Goal: Transaction & Acquisition: Subscribe to service/newsletter

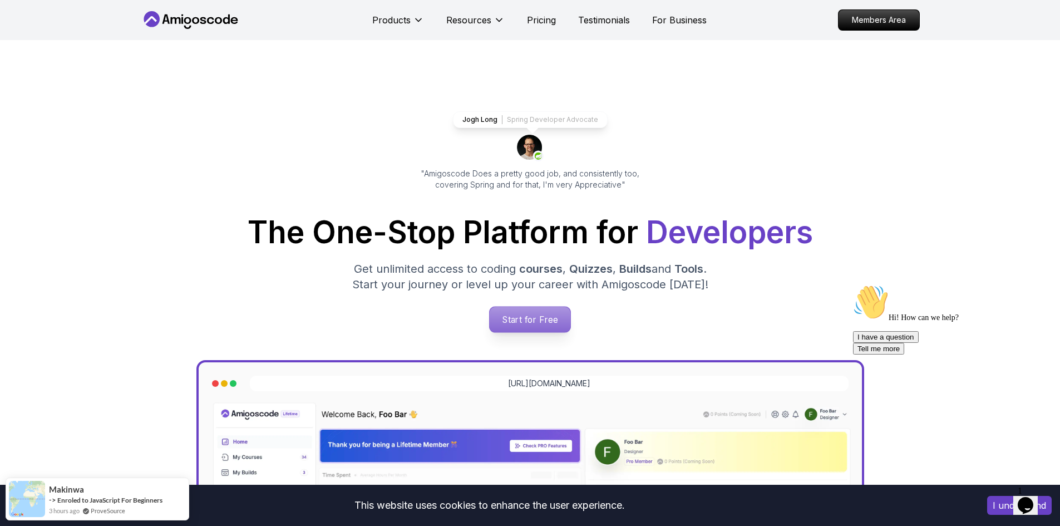
click at [544, 312] on p "Start for Free" at bounding box center [530, 320] width 81 height 26
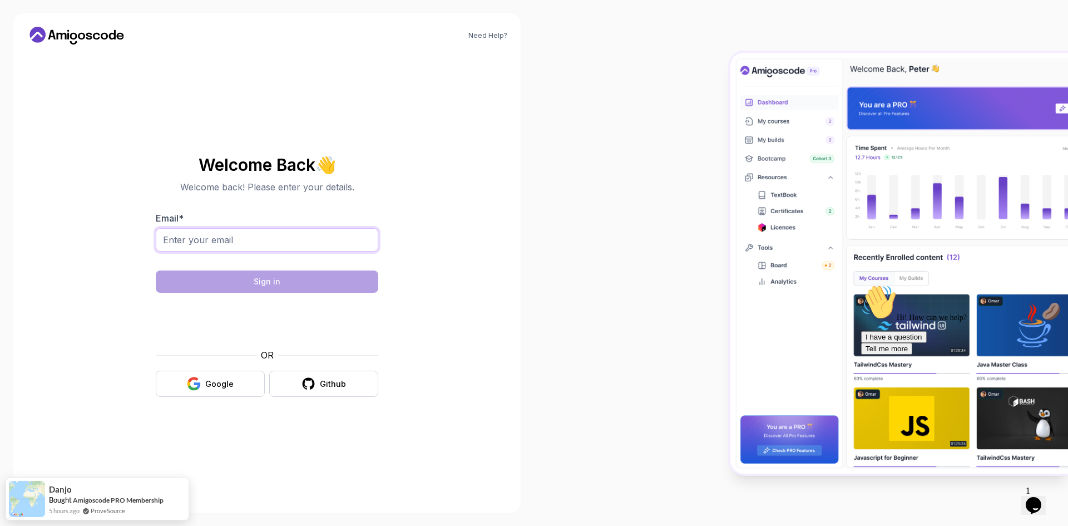
click at [253, 243] on input "Email *" at bounding box center [267, 239] width 223 height 23
click at [426, 350] on section "Welcome Back 👋 Welcome back! Please enter your details. Email * Sign in OR Goog…" at bounding box center [267, 276] width 374 height 263
click at [233, 381] on div "Google" at bounding box center [219, 383] width 28 height 11
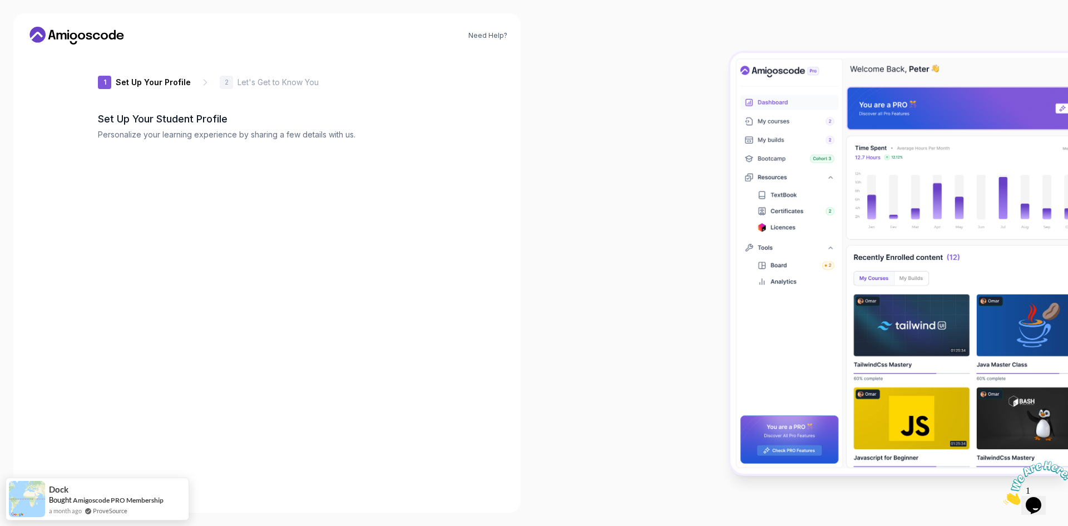
type input "silentlynxad8b3"
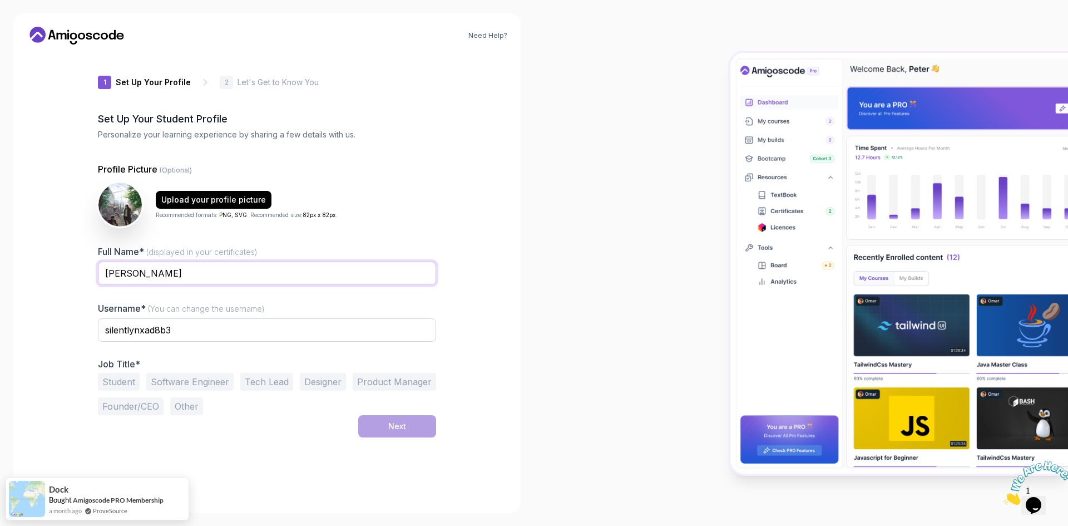
click at [202, 276] on input "Muhammad Firas" at bounding box center [267, 272] width 338 height 23
type input "Muhammad Firas Bin Mohamad Muzamir"
drag, startPoint x: 197, startPoint y: 333, endPoint x: 70, endPoint y: 323, distance: 127.2
click at [70, 323] on div "Need Help? 1 Set Up Your Profile 1 Set Up Your Profile 2 Let's Get to Know You …" at bounding box center [266, 262] width 507 height 499
type input "firasmuzamir"
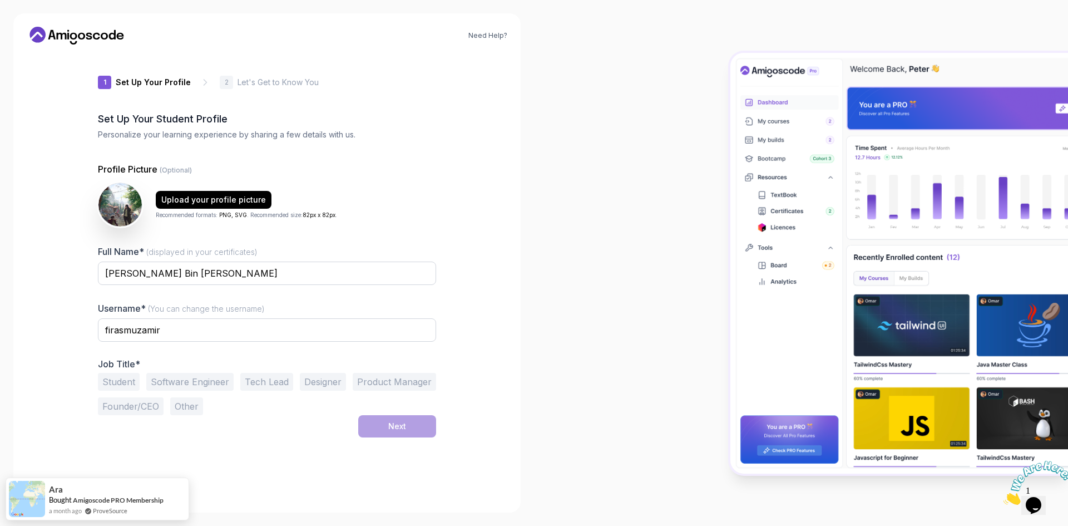
click at [112, 382] on button "Student" at bounding box center [119, 382] width 42 height 18
click at [408, 430] on button "Next" at bounding box center [397, 426] width 78 height 22
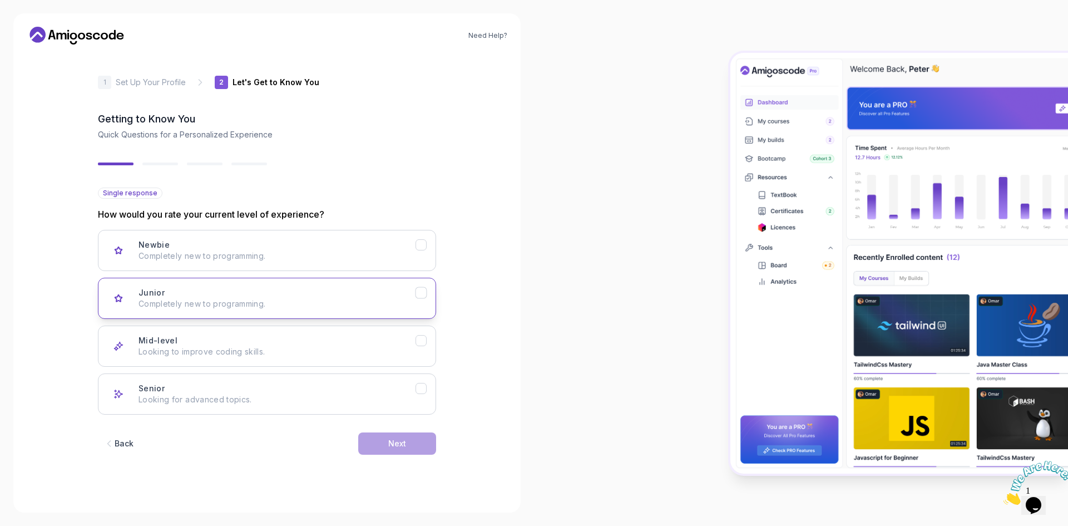
click at [273, 295] on div "Junior Completely new to programming." at bounding box center [277, 298] width 277 height 22
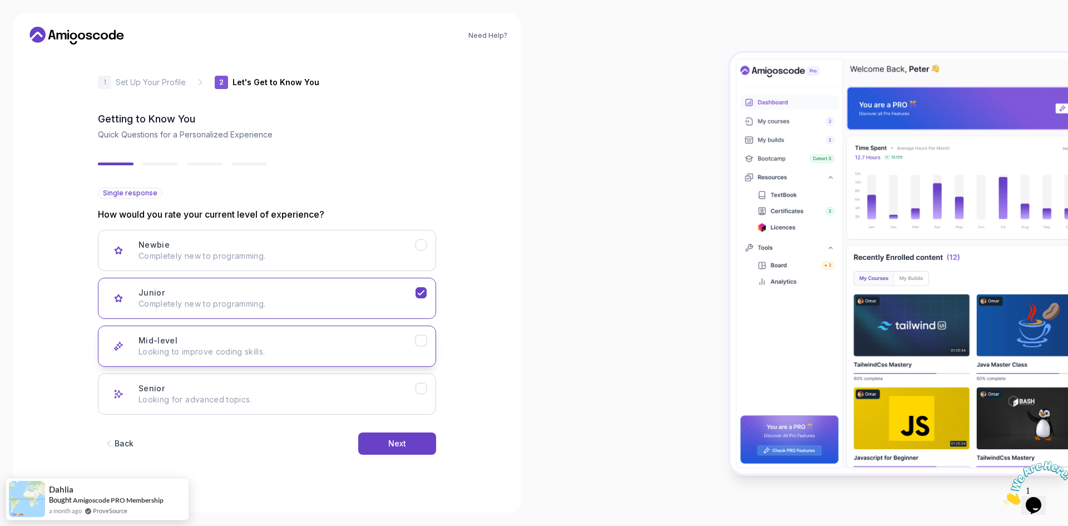
click at [293, 343] on div "Mid-level Looking to improve coding skills." at bounding box center [277, 346] width 277 height 22
click at [388, 446] on div "Next" at bounding box center [397, 443] width 18 height 11
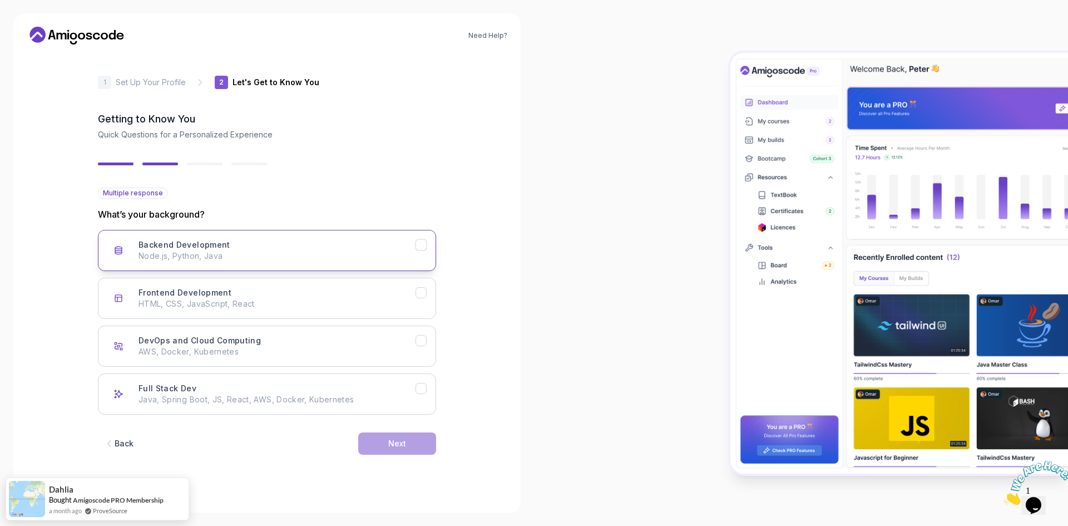
click at [331, 254] on p "Node.js, Python, Java" at bounding box center [277, 255] width 277 height 11
click at [348, 281] on button "Frontend Development HTML, CSS, JavaScript, React" at bounding box center [267, 298] width 338 height 41
click at [396, 439] on div "Next" at bounding box center [397, 443] width 18 height 11
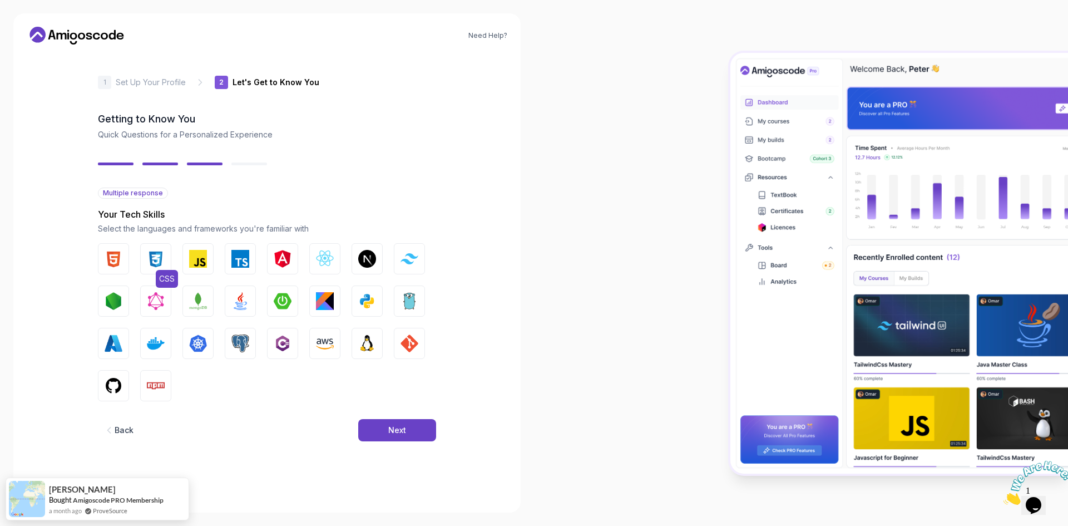
click at [156, 256] on img "button" at bounding box center [156, 259] width 18 height 18
click at [109, 257] on img "button" at bounding box center [114, 259] width 18 height 18
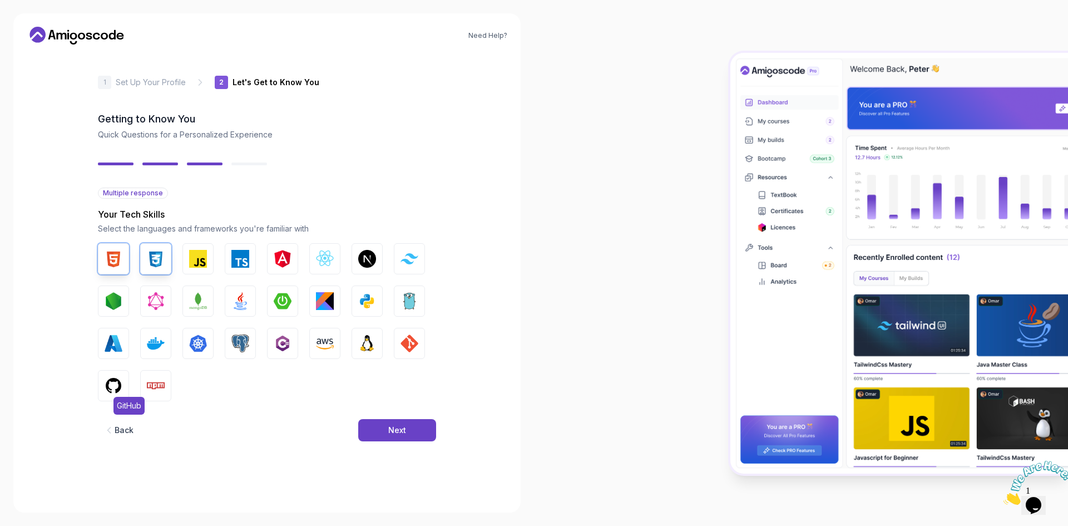
click at [123, 390] on button "GitHub" at bounding box center [113, 385] width 31 height 31
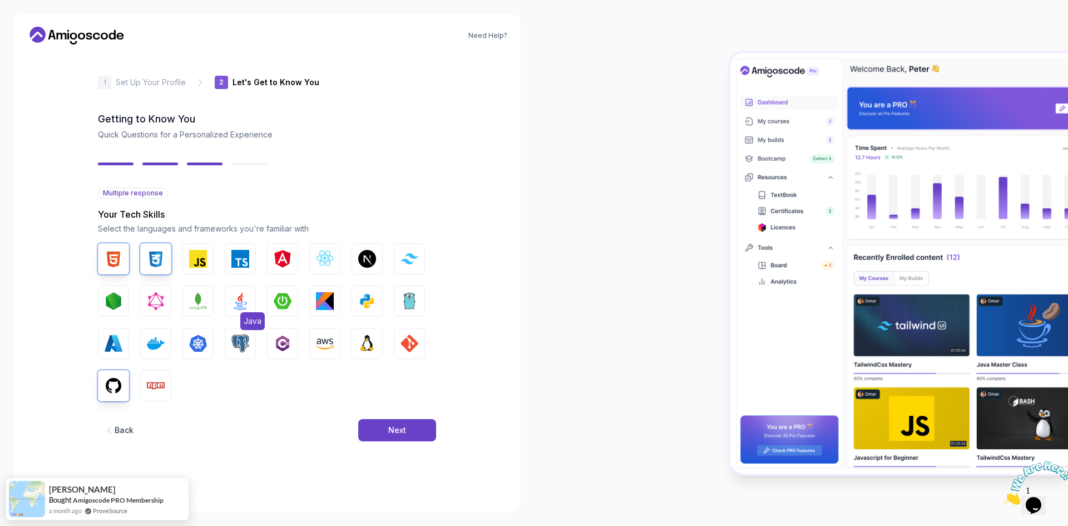
click at [239, 299] on img "button" at bounding box center [240, 301] width 18 height 18
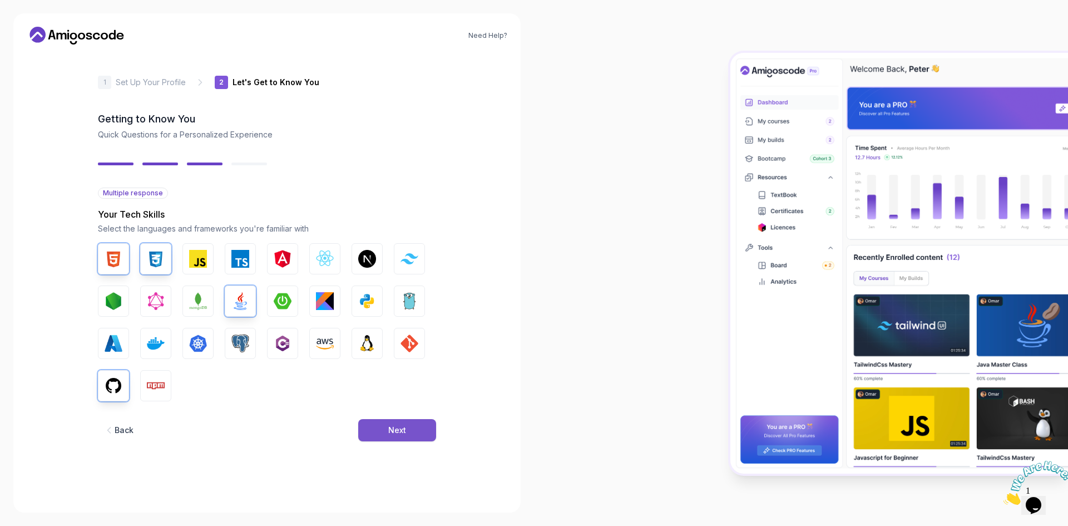
click at [386, 430] on button "Next" at bounding box center [397, 430] width 78 height 22
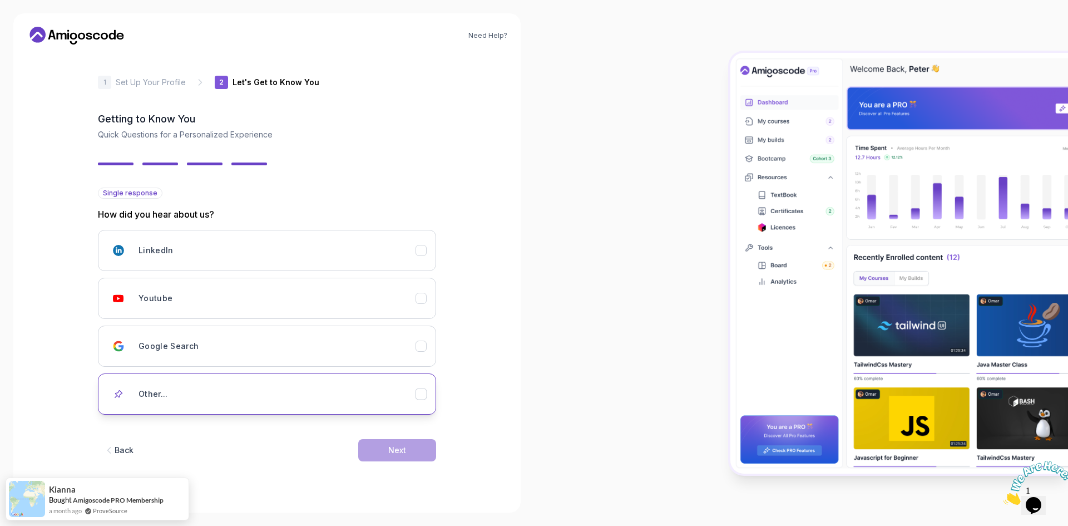
click at [244, 403] on div "Other..." at bounding box center [277, 394] width 277 height 22
click at [273, 427] on input "text" at bounding box center [267, 432] width 338 height 23
type input "Friend"
click at [386, 462] on button "Next" at bounding box center [397, 467] width 78 height 22
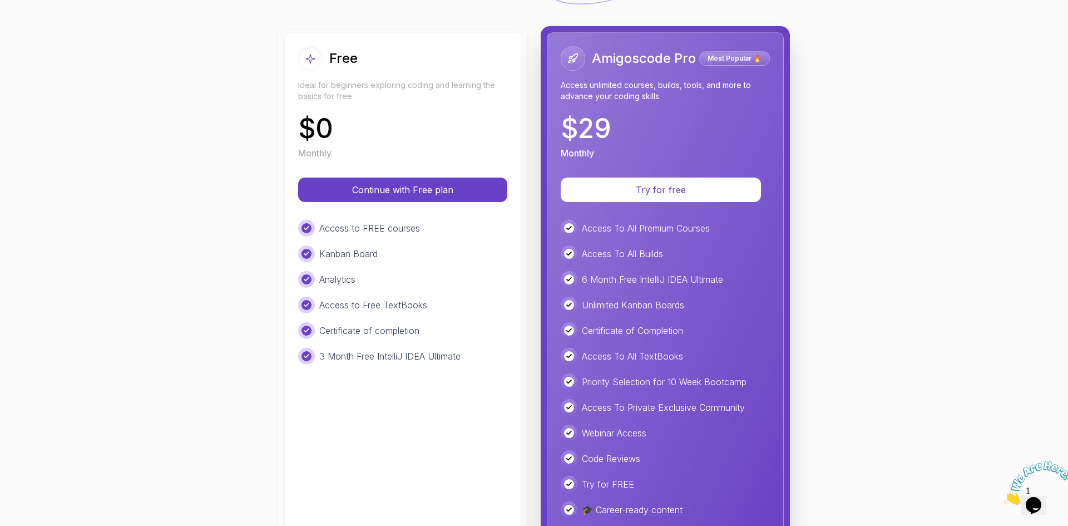
scroll to position [111, 0]
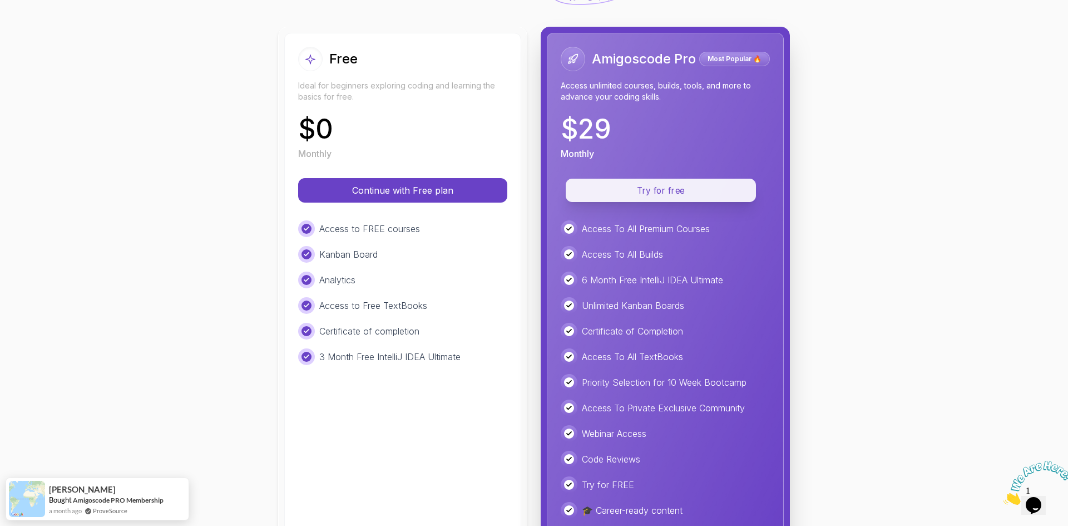
click at [631, 190] on p "Try for free" at bounding box center [661, 190] width 165 height 13
click at [638, 192] on p "Try for free" at bounding box center [661, 190] width 165 height 13
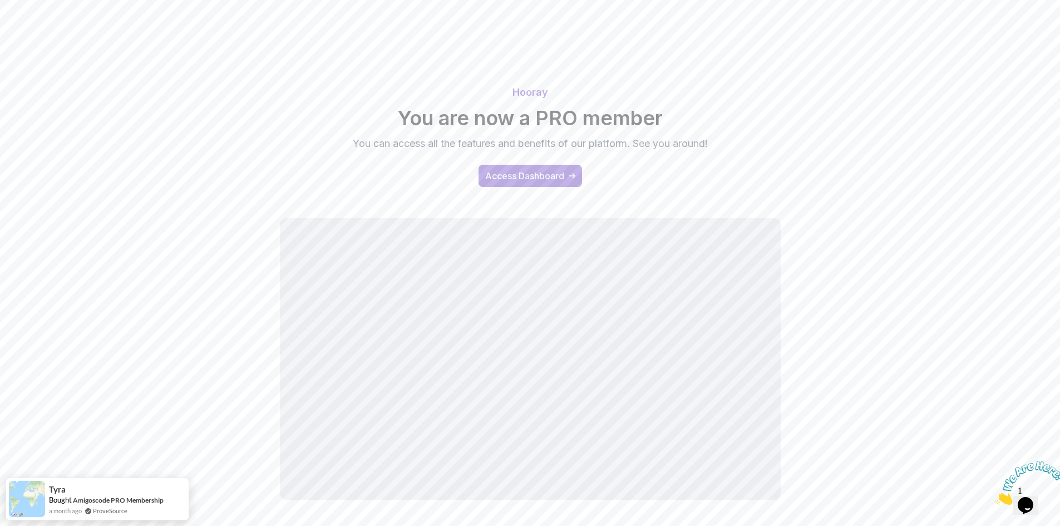
scroll to position [45, 0]
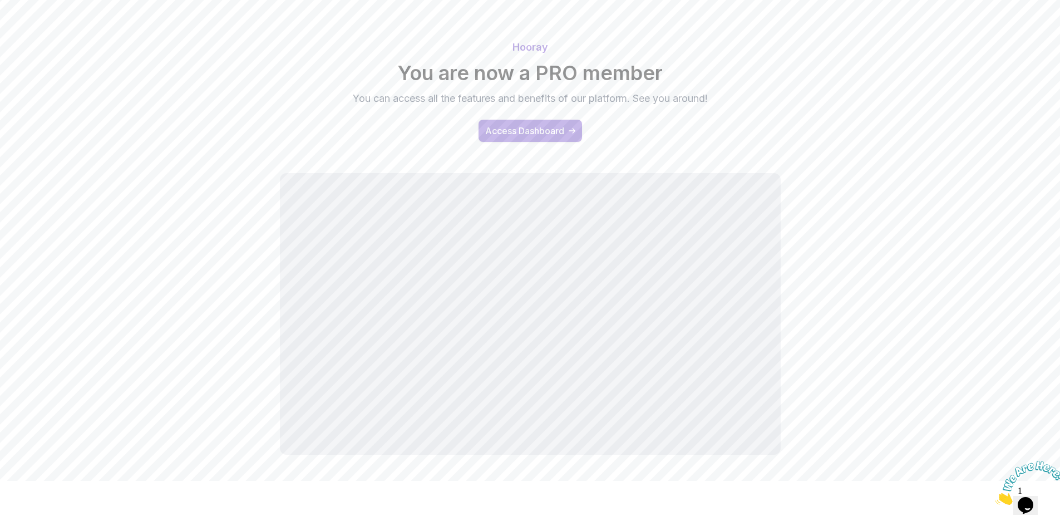
click at [530, 131] on div "Access Dashboard" at bounding box center [524, 130] width 79 height 13
